Goal: Transaction & Acquisition: Purchase product/service

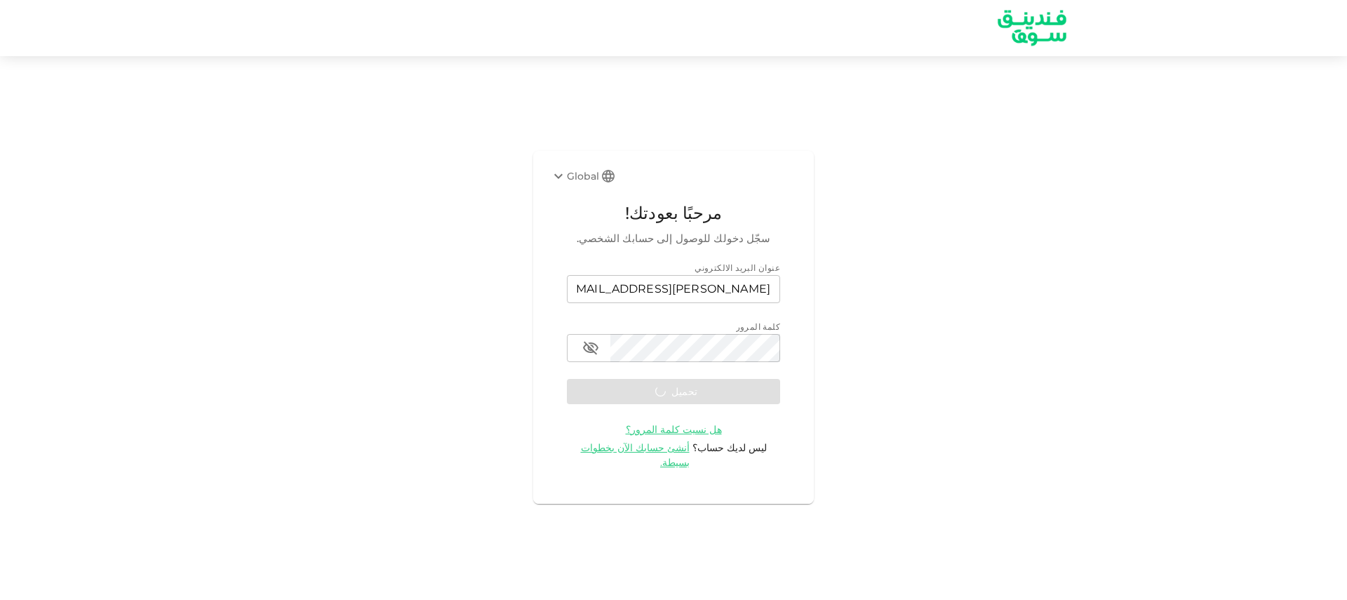
scroll to position [901, 0]
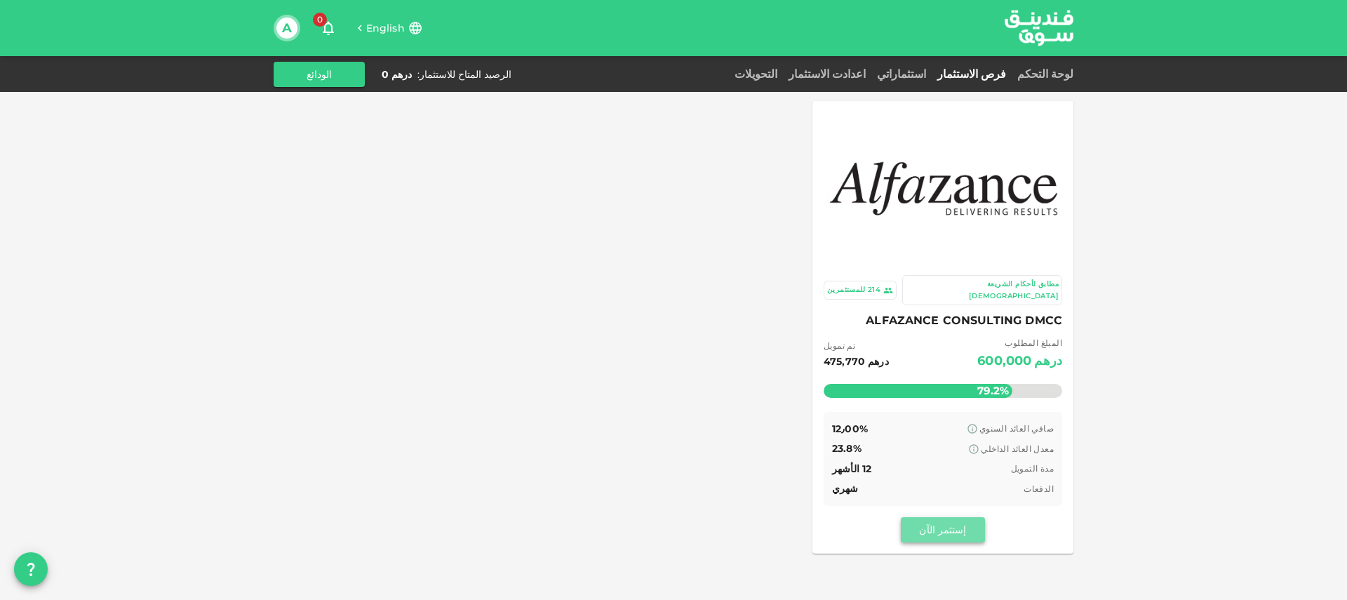
click at [933, 520] on button "إستثمر الآن" at bounding box center [943, 529] width 84 height 25
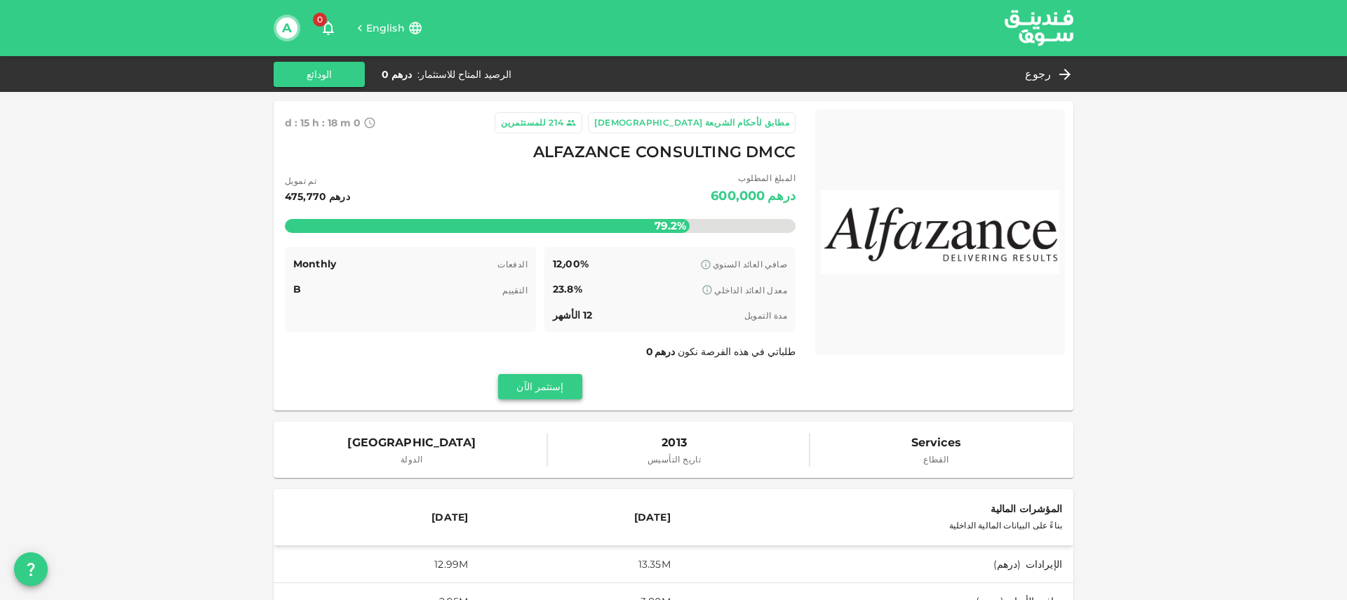
click at [563, 396] on button "إستثمر الآن" at bounding box center [540, 386] width 84 height 25
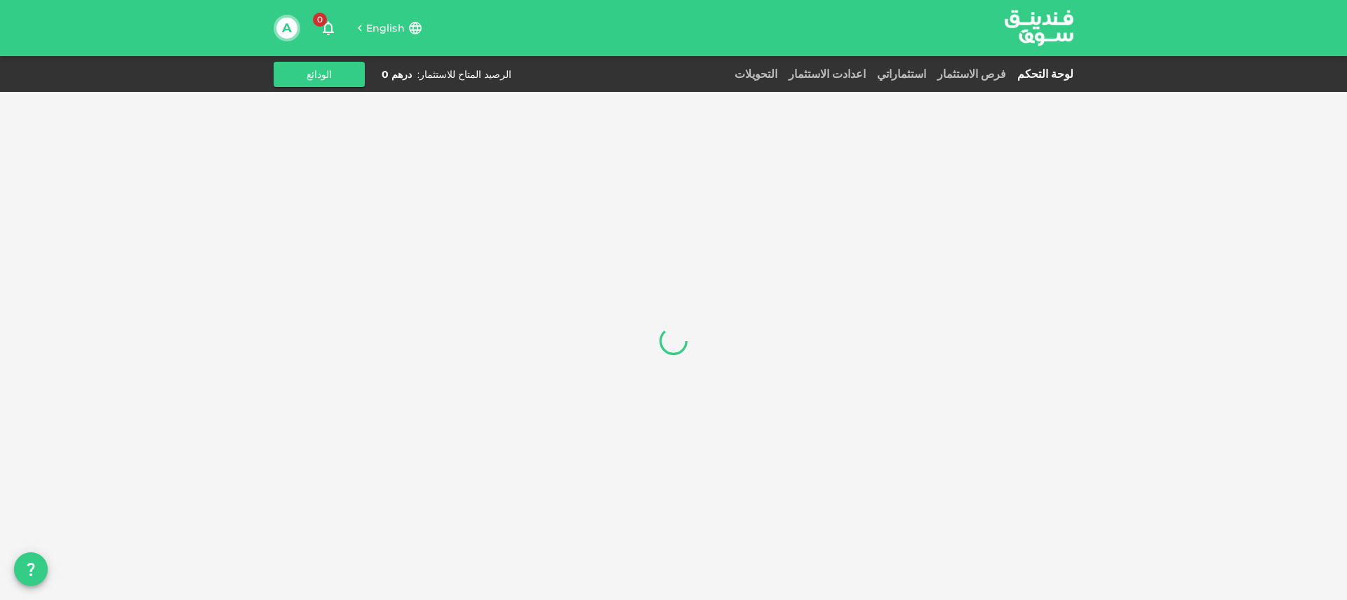
scroll to position [901, 0]
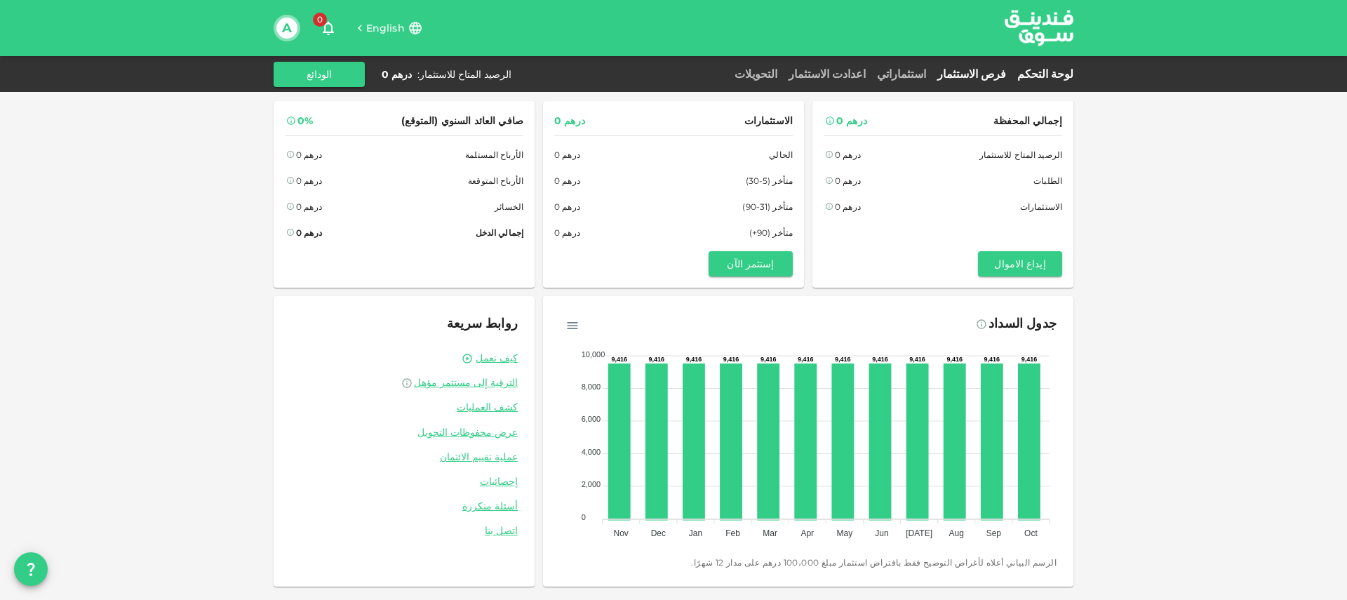
click at [958, 73] on link "فرص الاستثمار" at bounding box center [972, 73] width 80 height 13
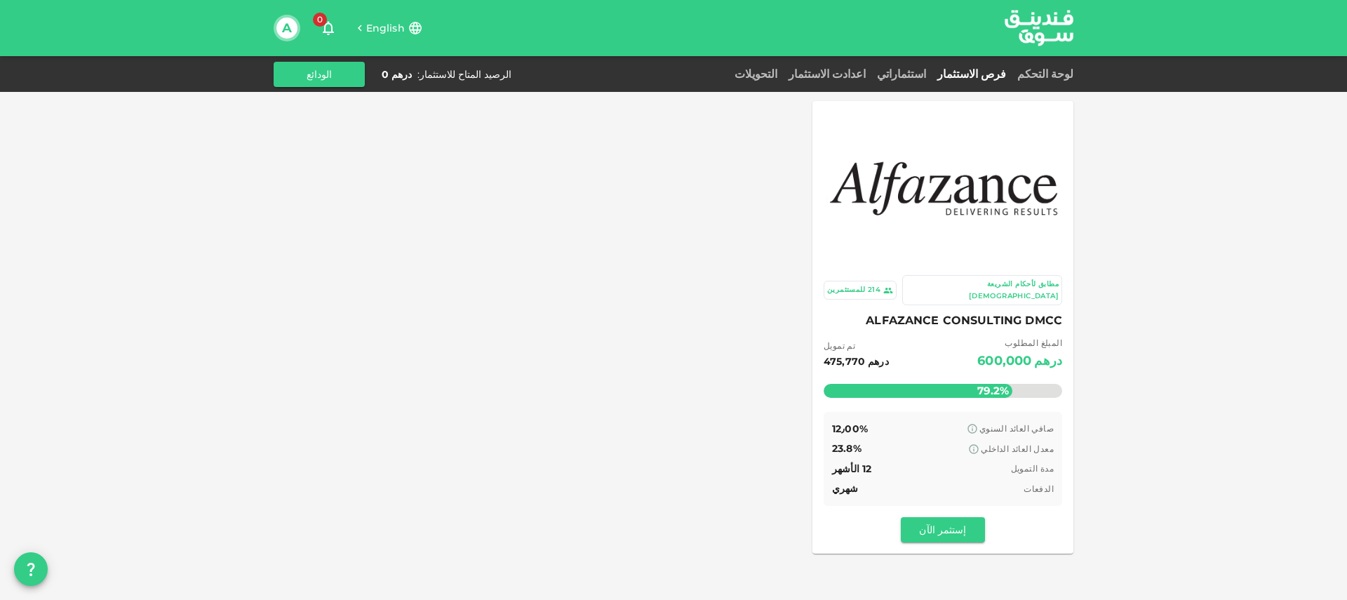
click at [951, 182] on img at bounding box center [943, 186] width 233 height 82
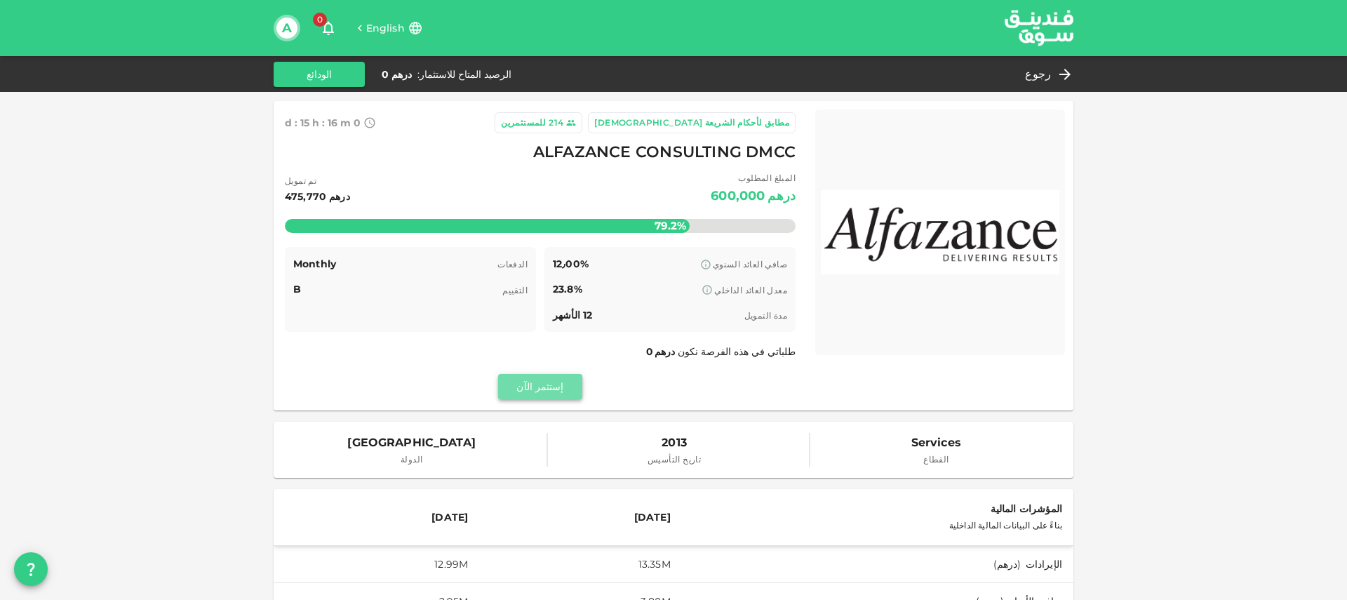
click at [539, 397] on button "إستثمر الآن" at bounding box center [540, 386] width 84 height 25
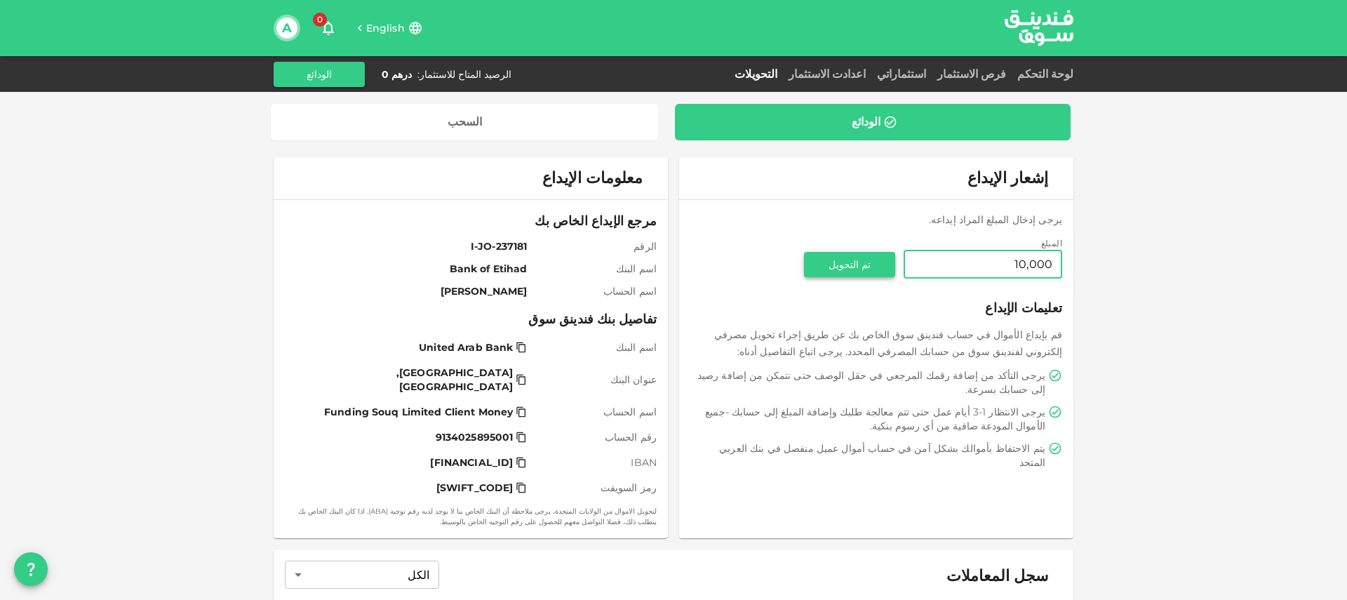
type input "10,000"
click at [887, 269] on button "تم التحويل" at bounding box center [849, 264] width 91 height 25
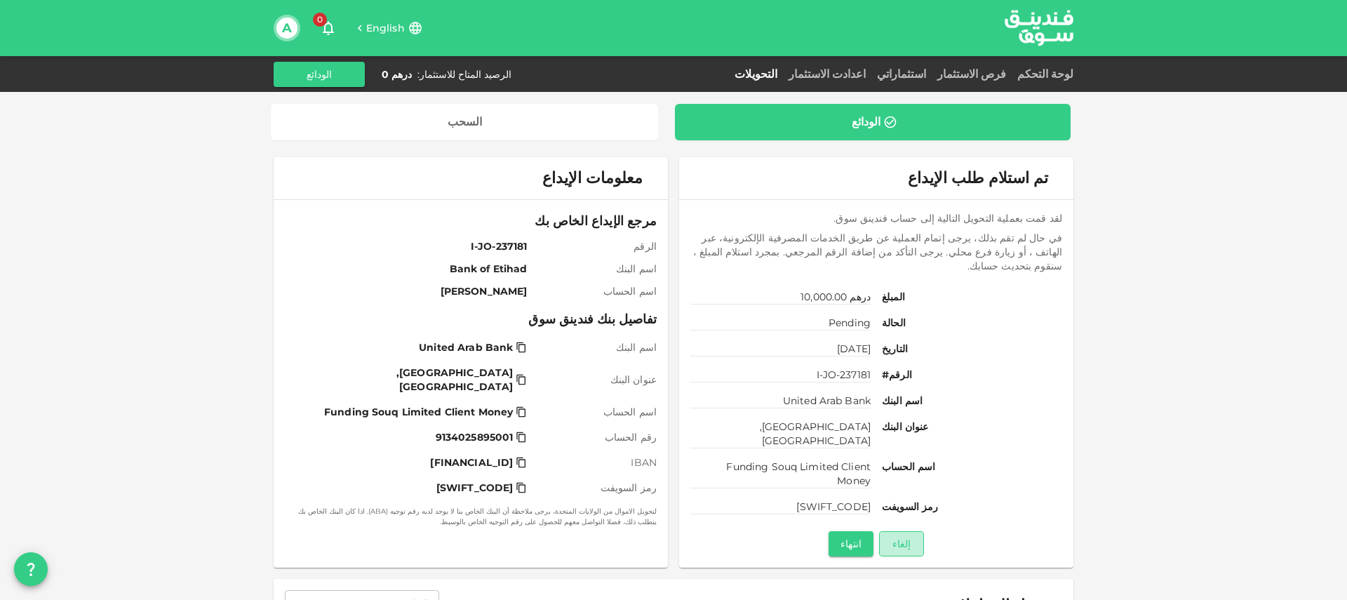
click at [894, 531] on button "إلغاء" at bounding box center [901, 543] width 45 height 25
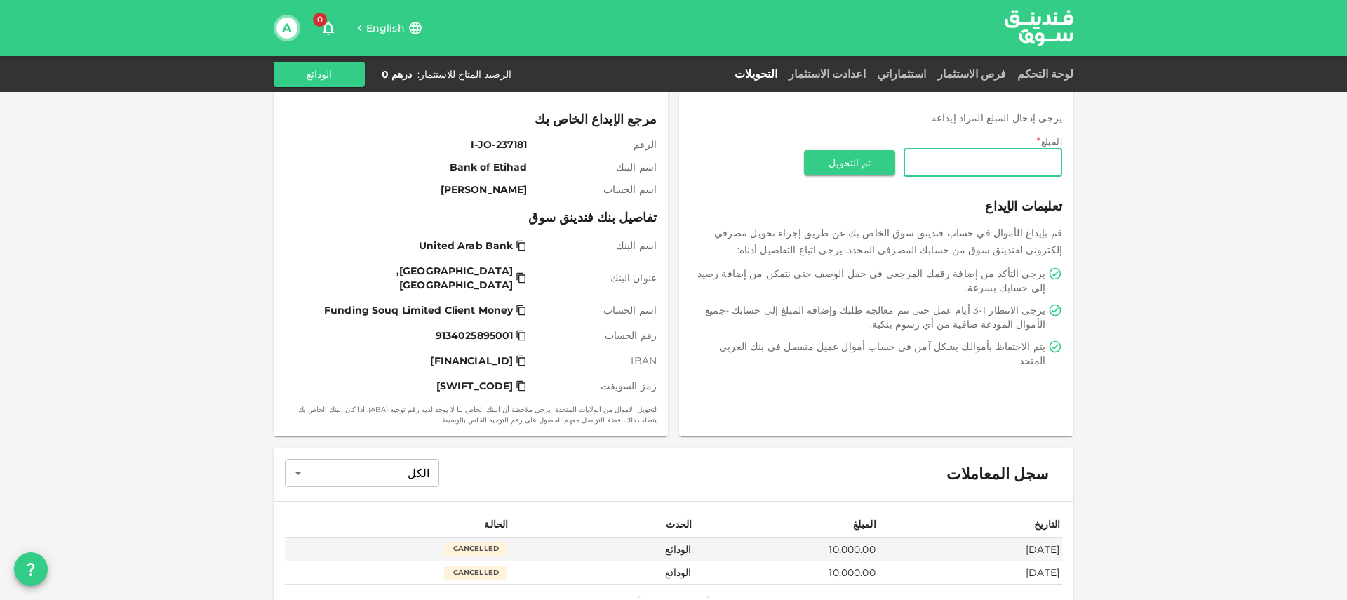
scroll to position [190, 0]
